Goal: Transaction & Acquisition: Obtain resource

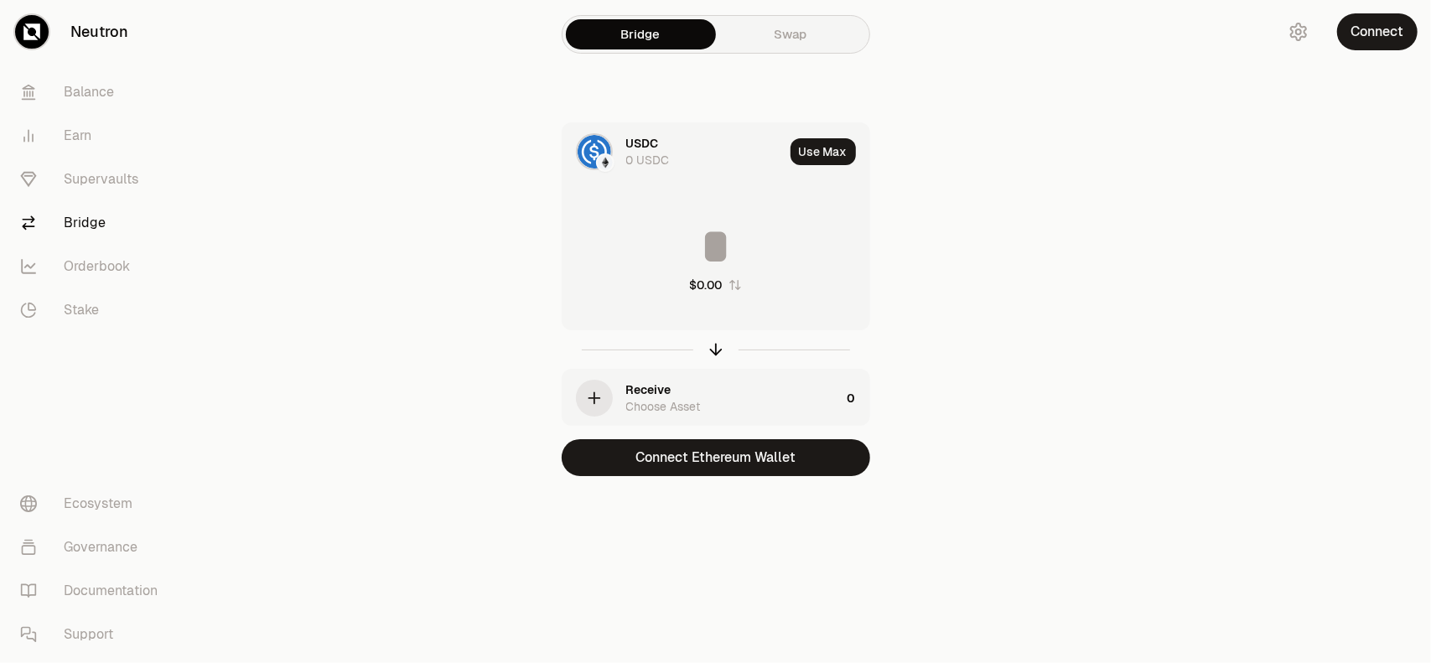
click at [762, 33] on link "Swap" at bounding box center [791, 34] width 150 height 30
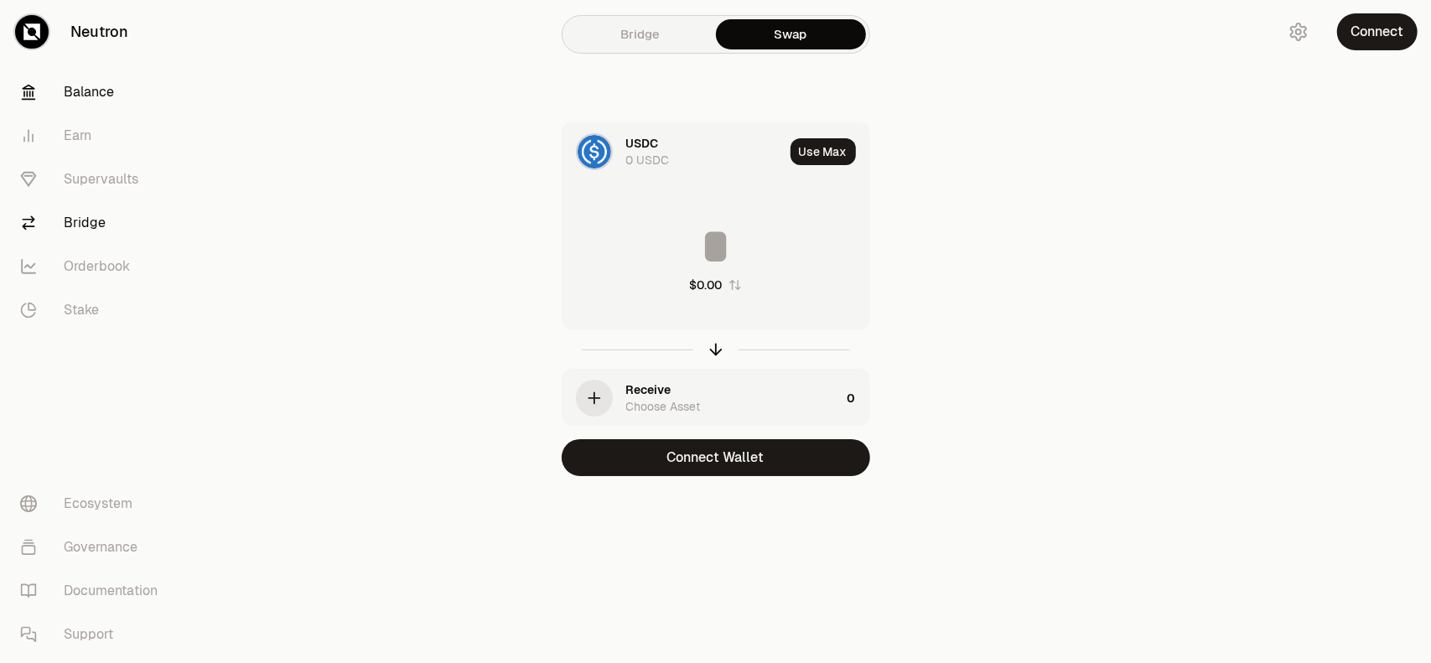
click at [97, 81] on link "Balance" at bounding box center [94, 92] width 174 height 44
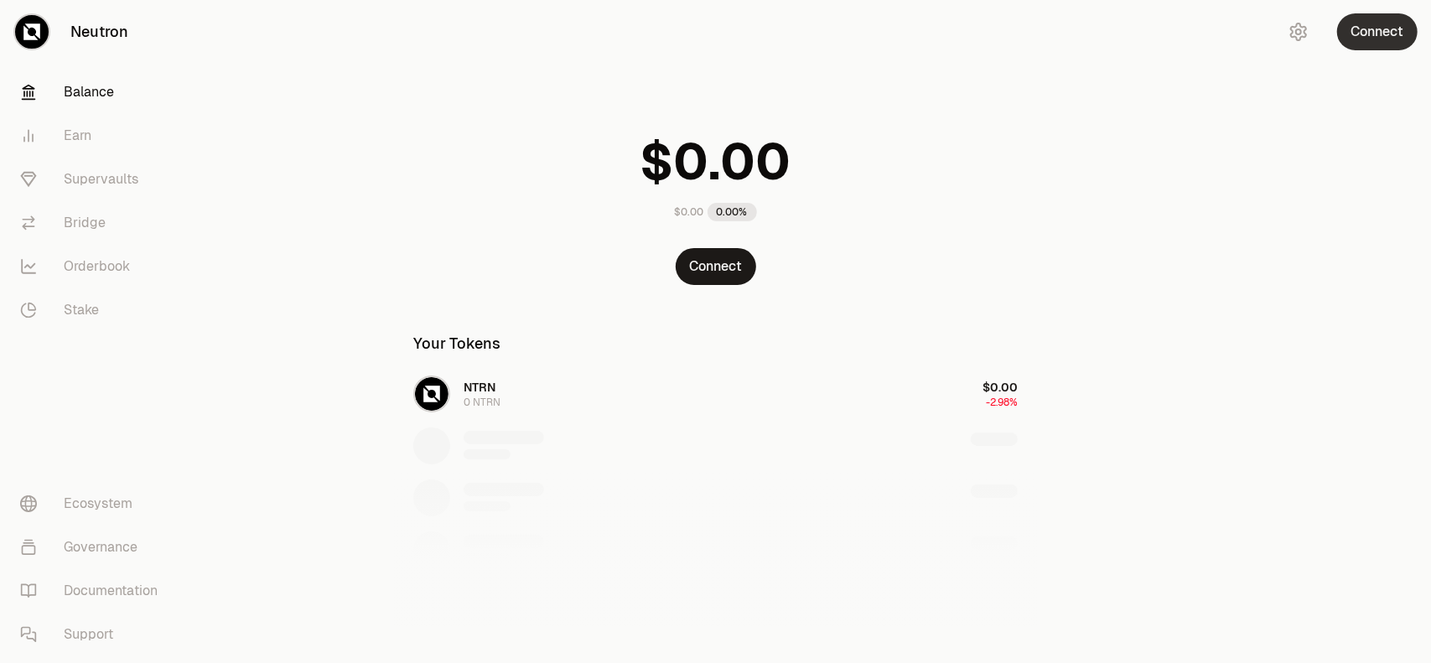
click at [1385, 27] on button "Connect" at bounding box center [1377, 31] width 80 height 37
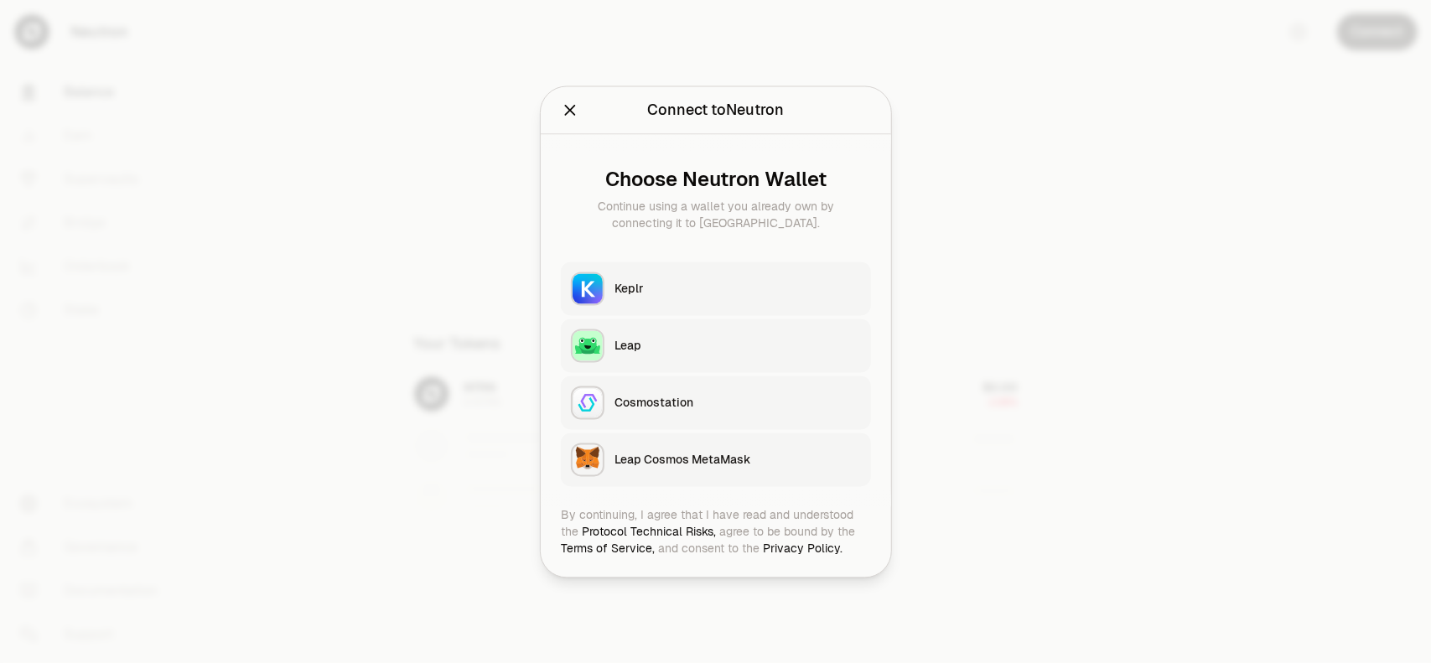
click at [714, 288] on div "Keplr" at bounding box center [738, 288] width 247 height 17
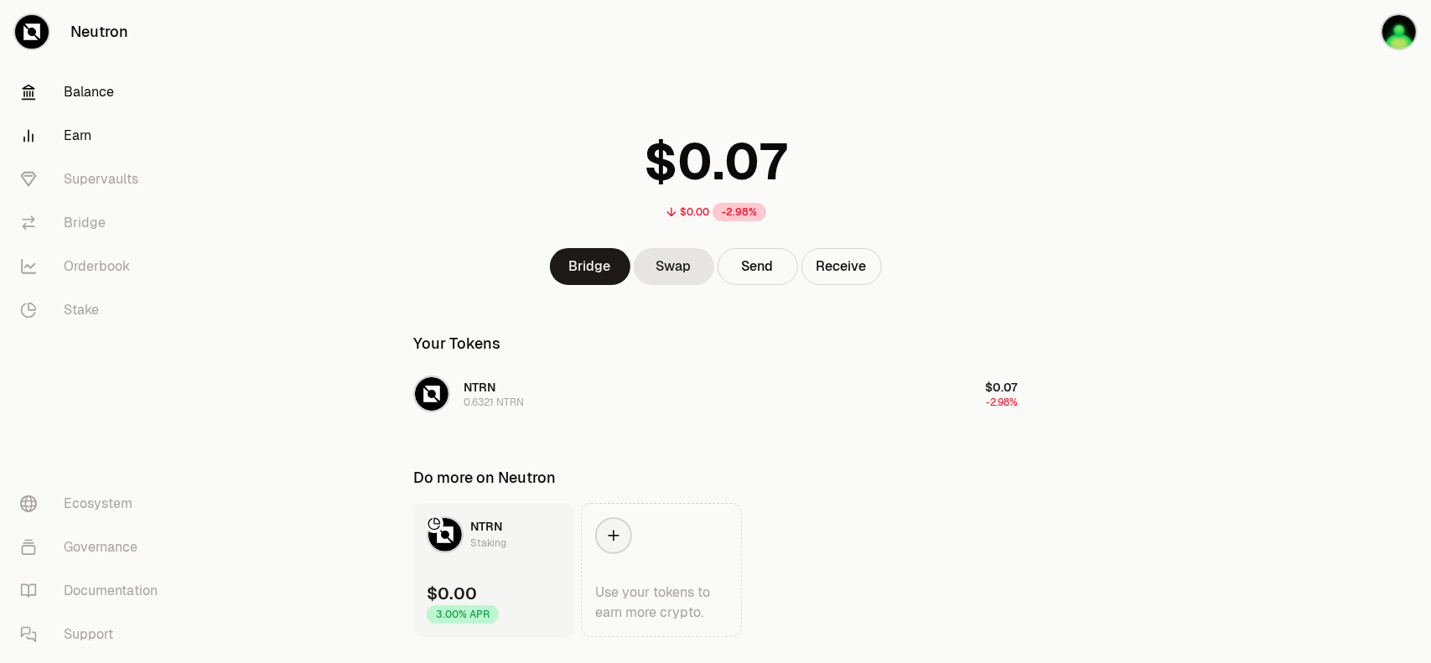
click at [114, 148] on link "Earn" at bounding box center [94, 136] width 174 height 44
click at [77, 137] on link "Earn" at bounding box center [94, 136] width 174 height 44
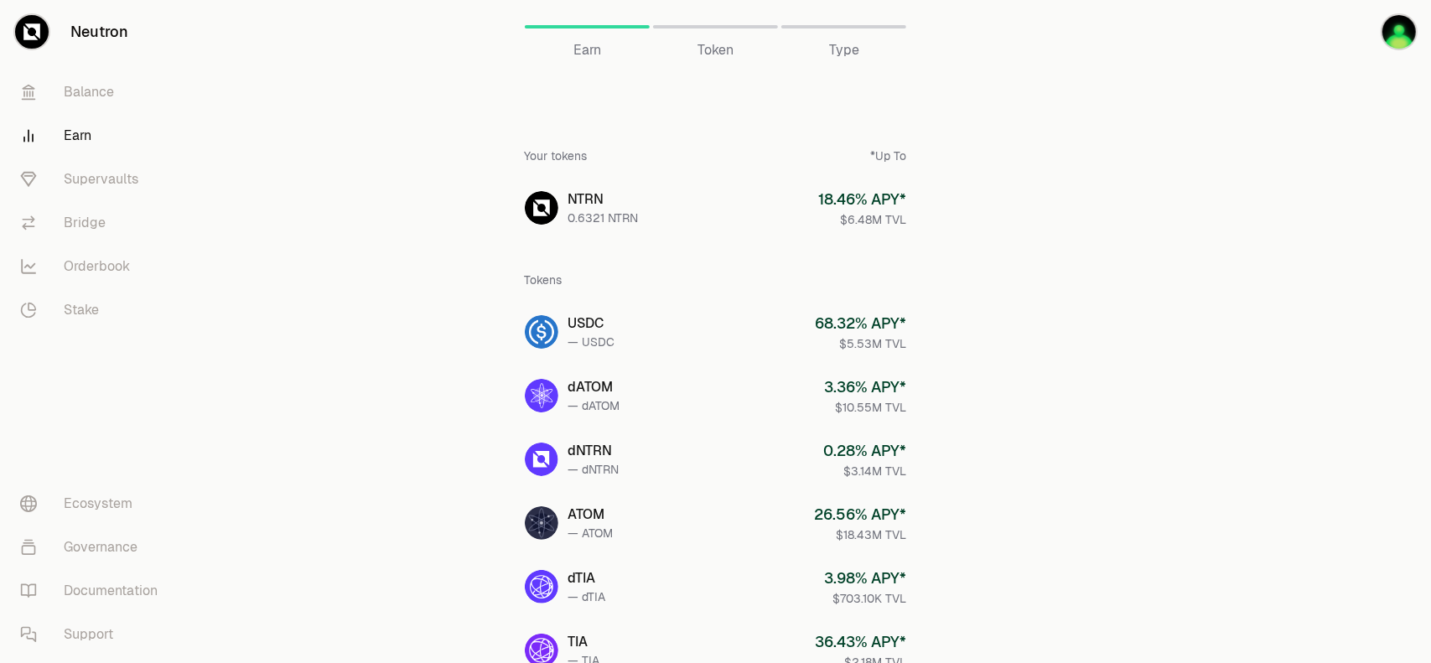
click at [721, 51] on span "Token" at bounding box center [716, 50] width 36 height 20
click at [709, 23] on div "Token" at bounding box center [715, 27] width 125 height 40
click at [729, 64] on div "Earn Token Type" at bounding box center [715, 33] width 645 height 67
click at [716, 35] on div "Token" at bounding box center [715, 27] width 125 height 40
click at [890, 46] on div "Type" at bounding box center [843, 50] width 125 height 20
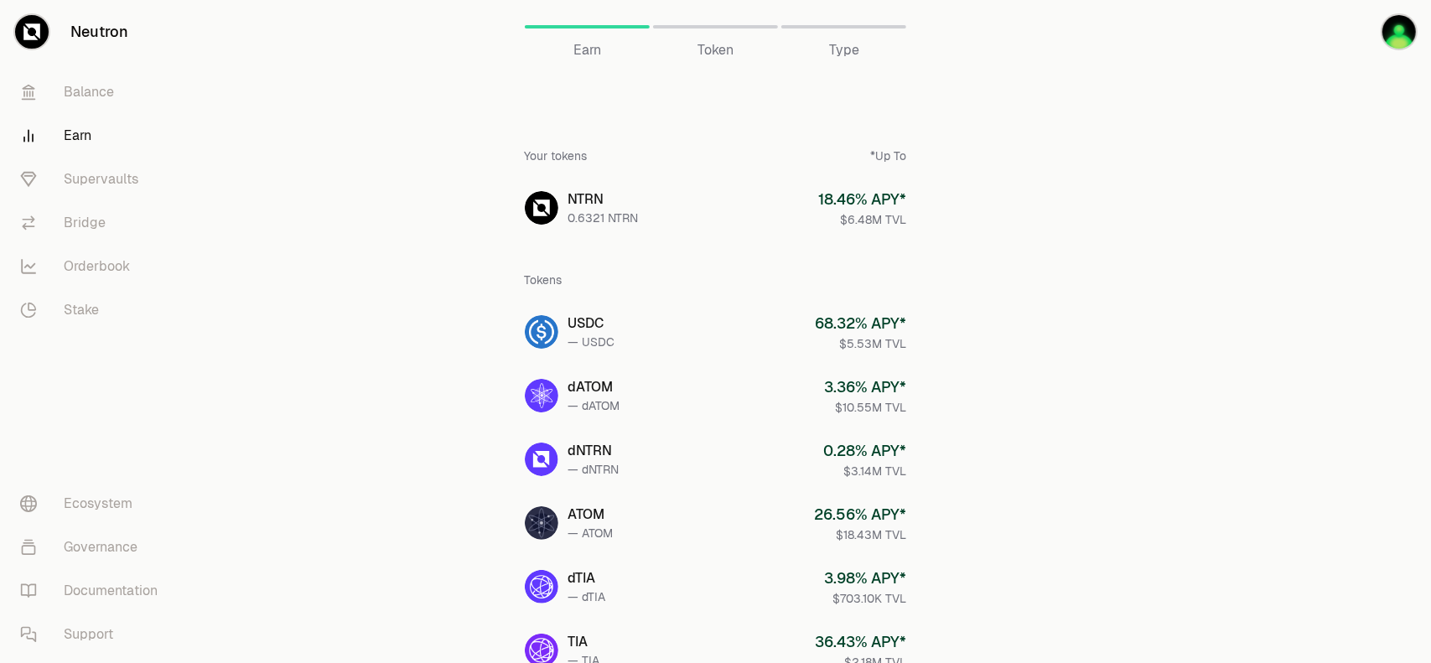
click at [890, 46] on div "Type" at bounding box center [843, 50] width 125 height 20
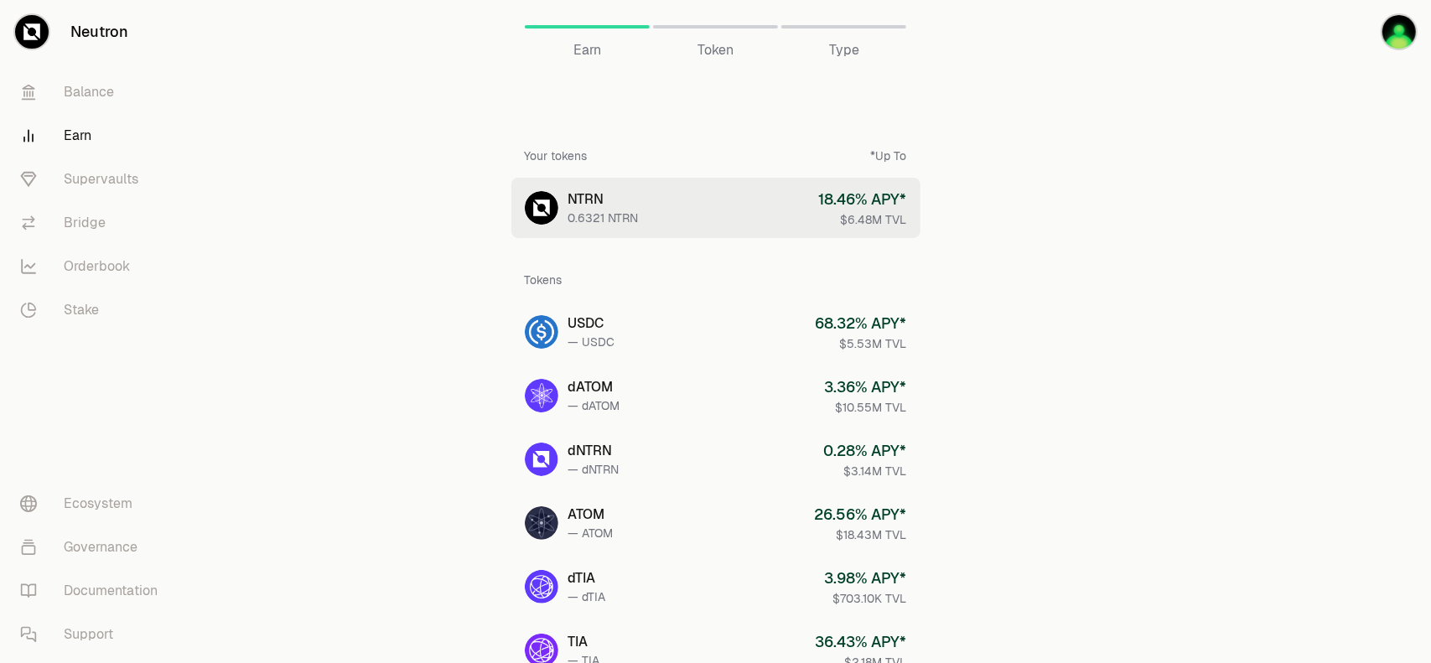
click at [682, 211] on link "NTRN 0.6321 NTRN 18.46 % APY* $6.48M TVL" at bounding box center [715, 208] width 409 height 60
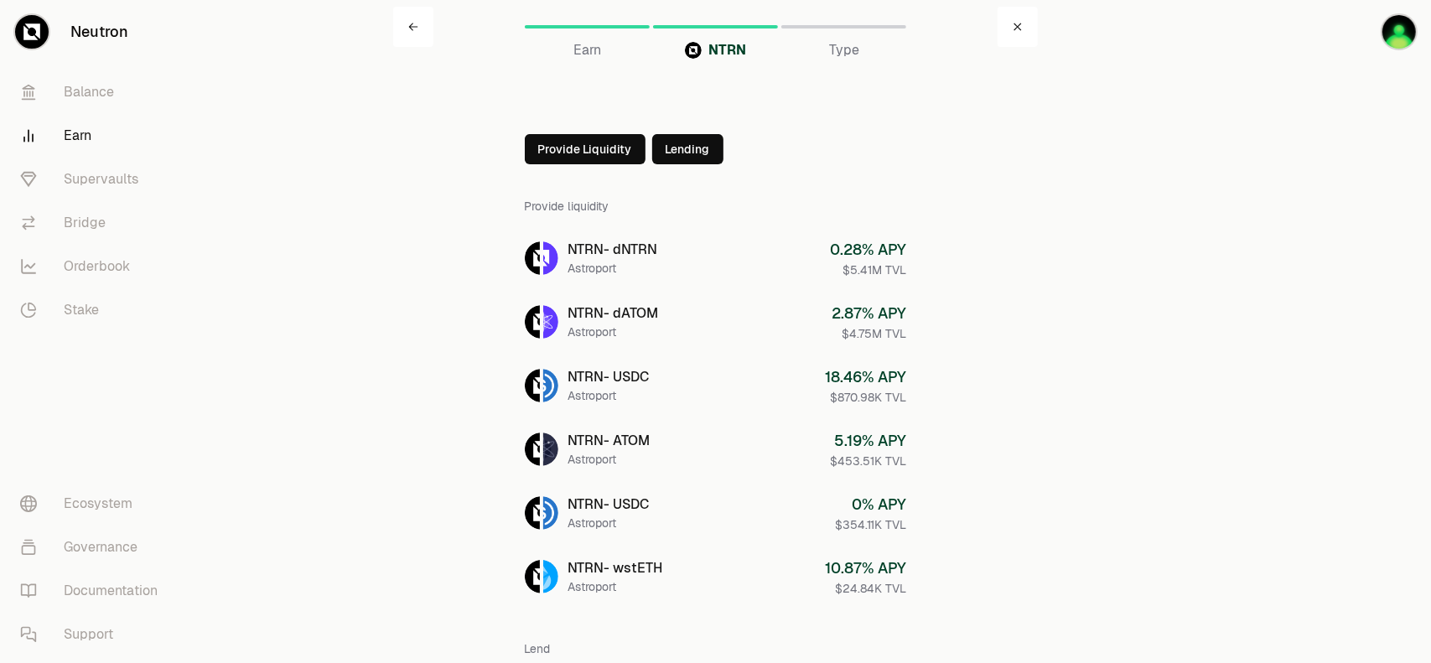
click at [849, 46] on span "Type" at bounding box center [844, 50] width 30 height 20
click at [107, 85] on link "Balance" at bounding box center [94, 92] width 174 height 44
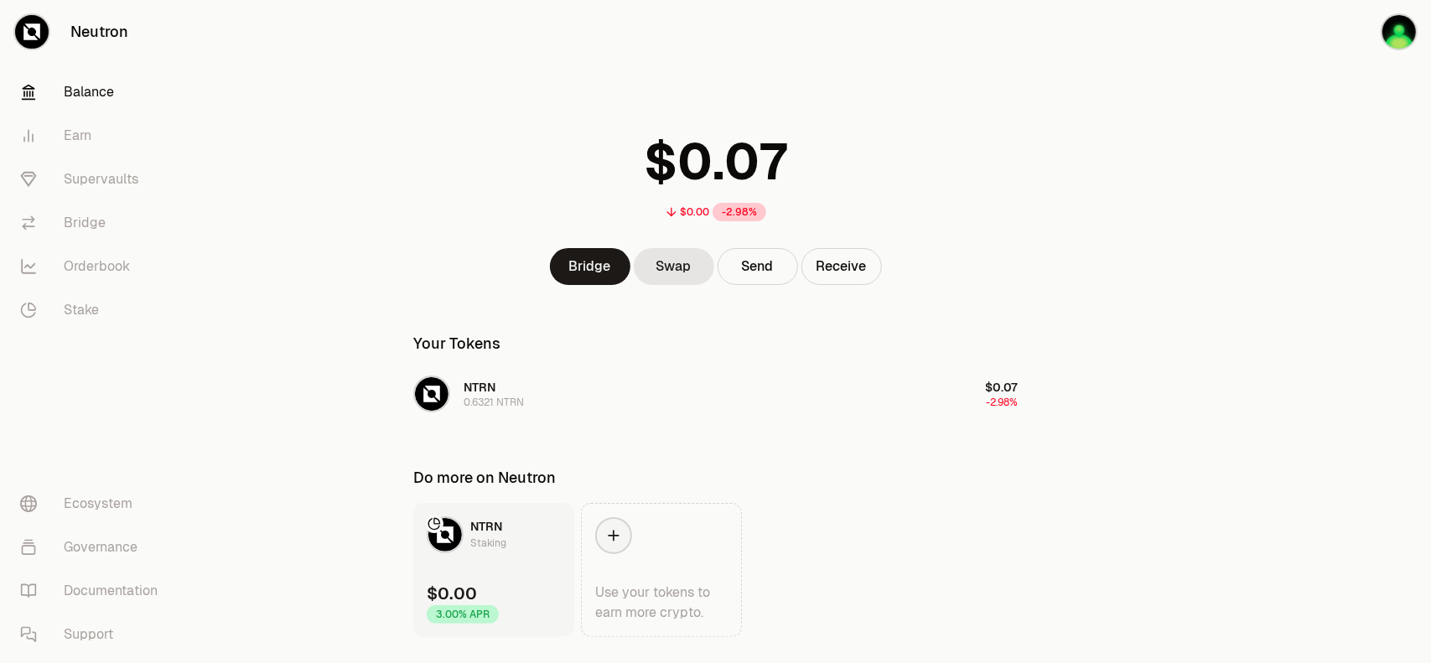
click at [107, 85] on link "Balance" at bounding box center [94, 92] width 174 height 44
click at [55, 296] on link "Stake" at bounding box center [94, 310] width 174 height 44
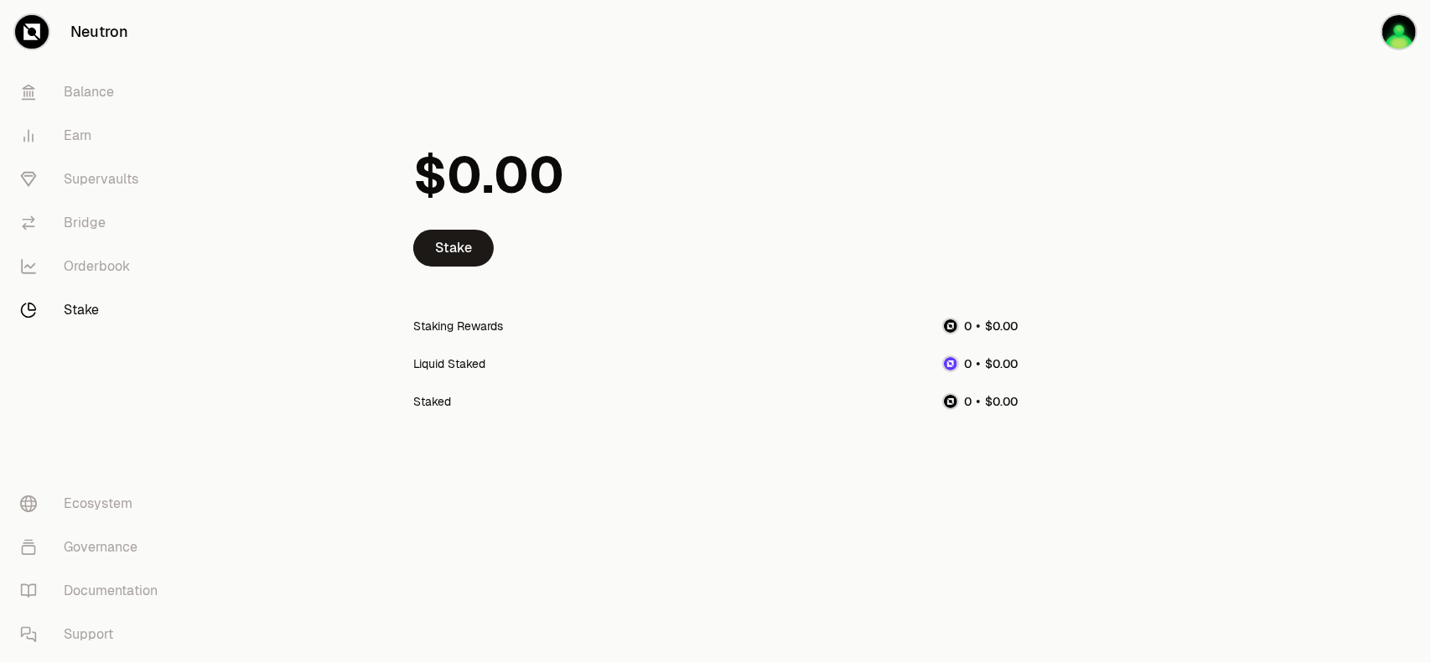
click at [74, 299] on link "Stake" at bounding box center [94, 310] width 174 height 44
click at [443, 251] on link "Stake" at bounding box center [453, 248] width 80 height 37
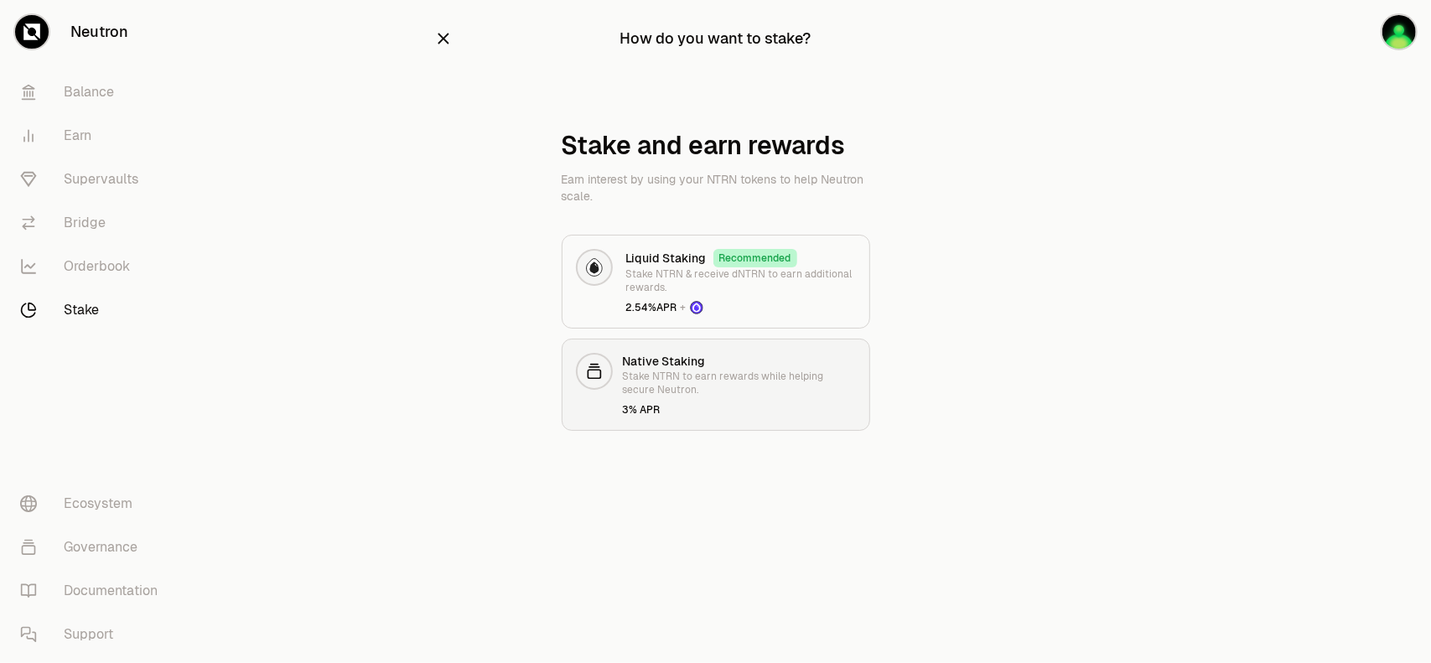
click at [674, 382] on p "Stake NTRN to earn rewards while helping secure Neutron." at bounding box center [739, 383] width 233 height 27
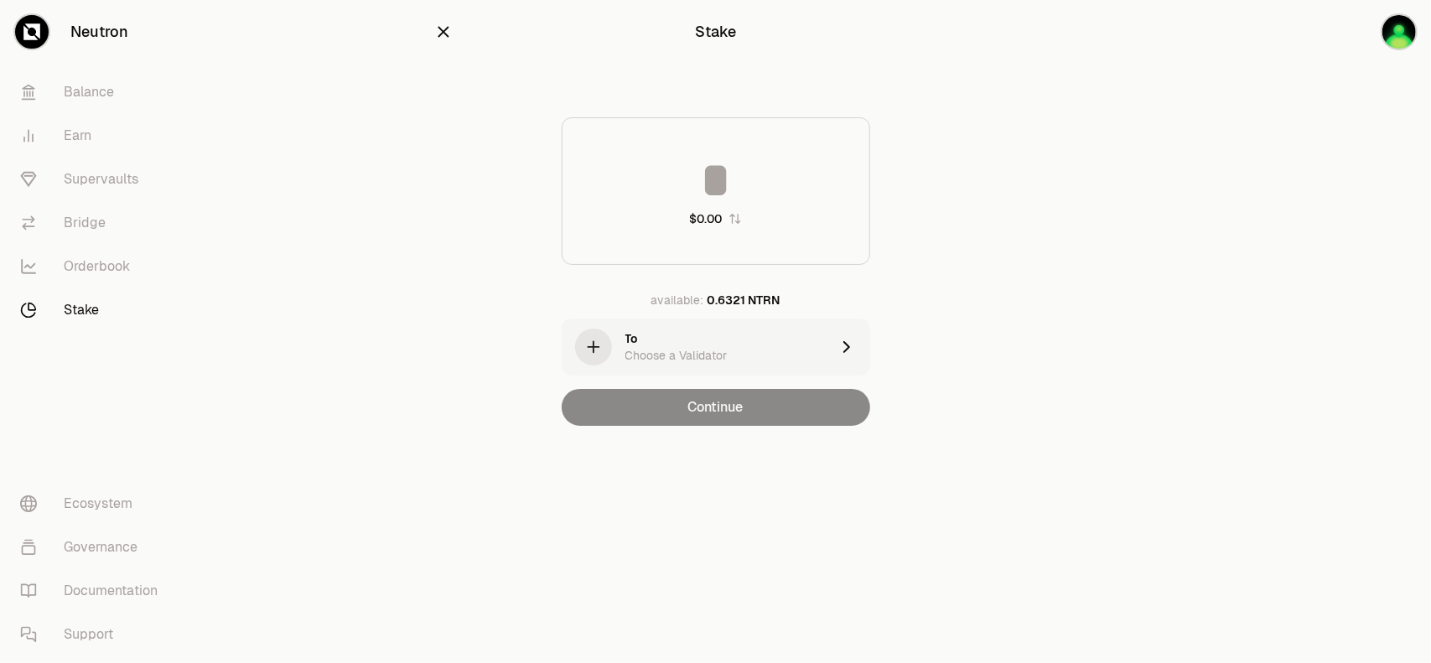
click at [736, 303] on div "0.6321 NTRN" at bounding box center [744, 300] width 73 height 17
type input "********"
click at [736, 303] on div "0.6321 NTRN" at bounding box center [744, 300] width 73 height 17
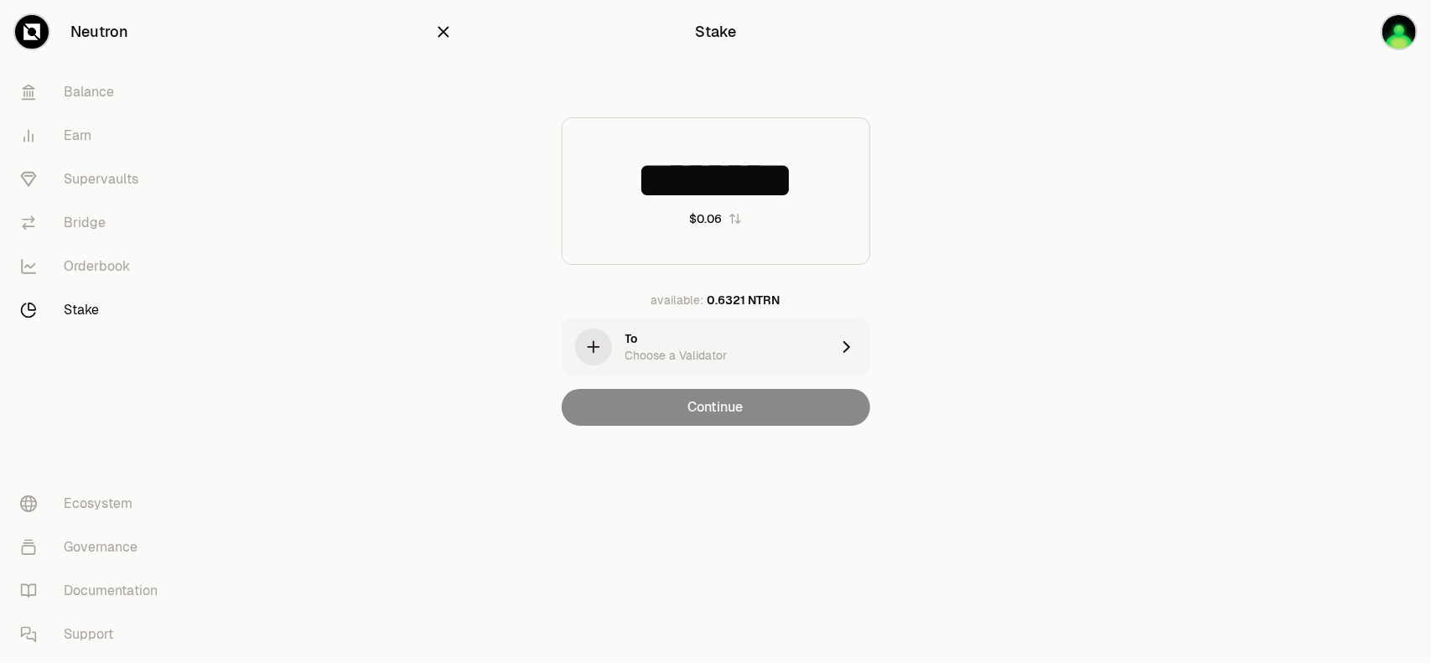
click at [443, 303] on div "******** $0.06 available: 0.6321 NTRN To Choose a Validator Continue" at bounding box center [715, 271] width 563 height 309
